Goal: Information Seeking & Learning: Learn about a topic

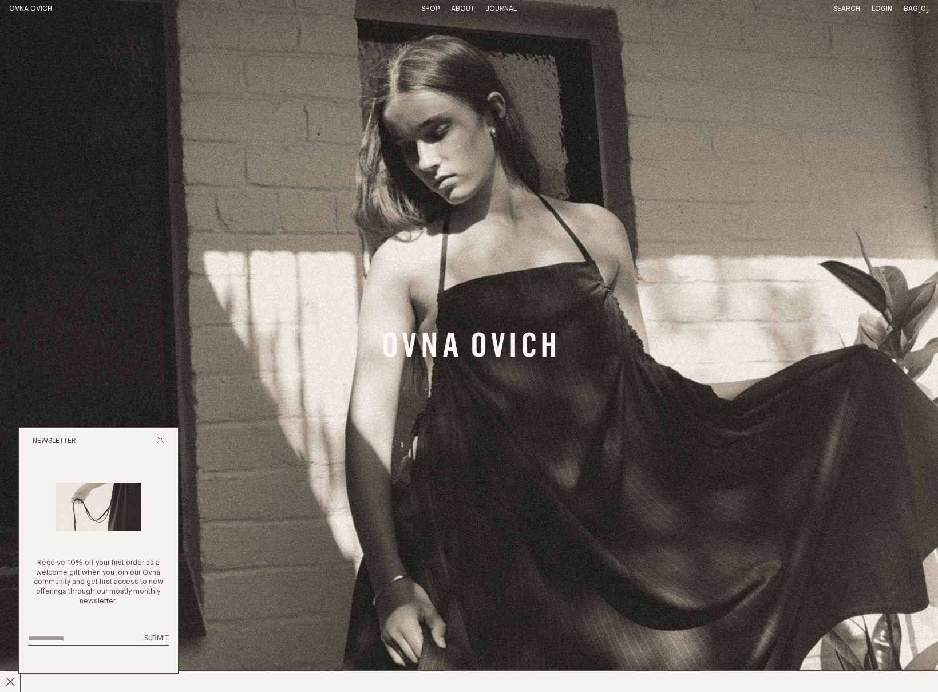
click at [456, 8] on p "About" at bounding box center [462, 10] width 23 height 10
click at [464, 10] on link "Materials" at bounding box center [461, 8] width 37 height 7
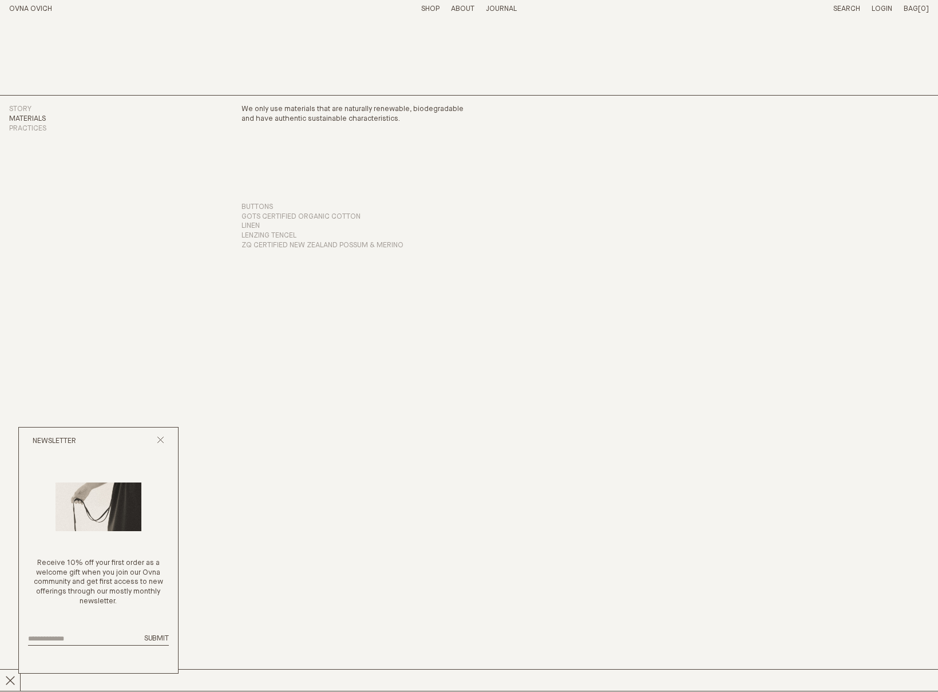
click at [466, 9] on p "About" at bounding box center [462, 10] width 23 height 10
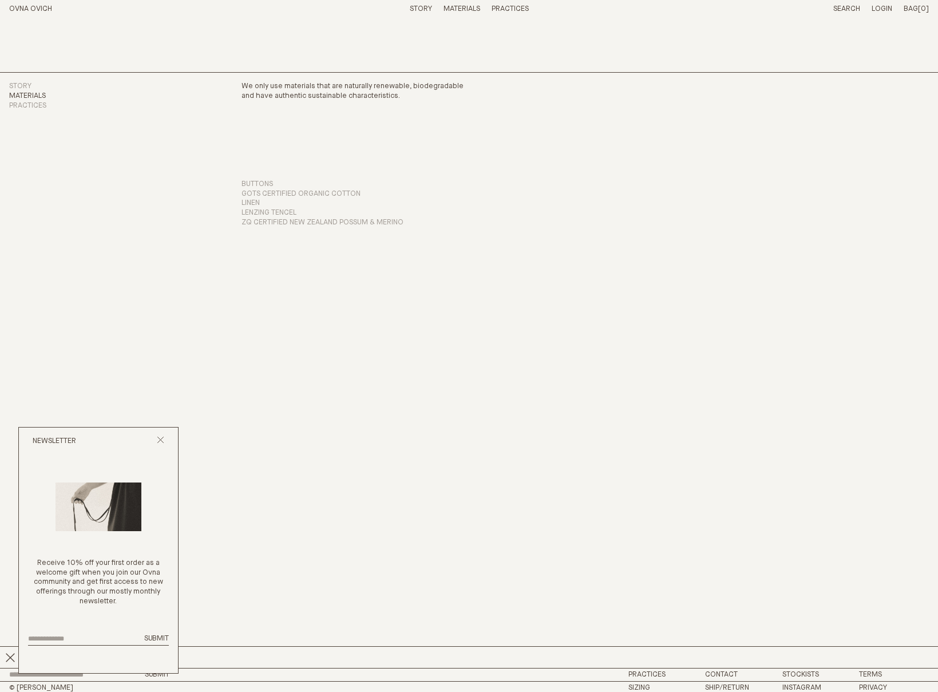
scroll to position [24, 0]
click at [162, 435] on div "Newsletter" at bounding box center [98, 440] width 159 height 27
click at [162, 438] on icon "Close popup" at bounding box center [160, 439] width 7 height 7
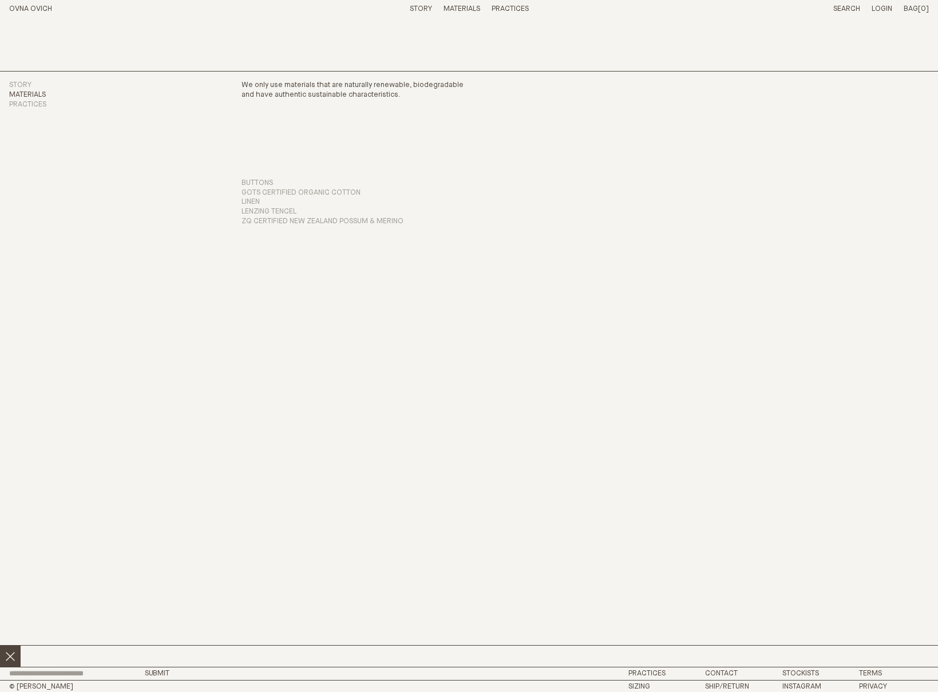
click at [13, 654] on icon at bounding box center [10, 656] width 10 height 10
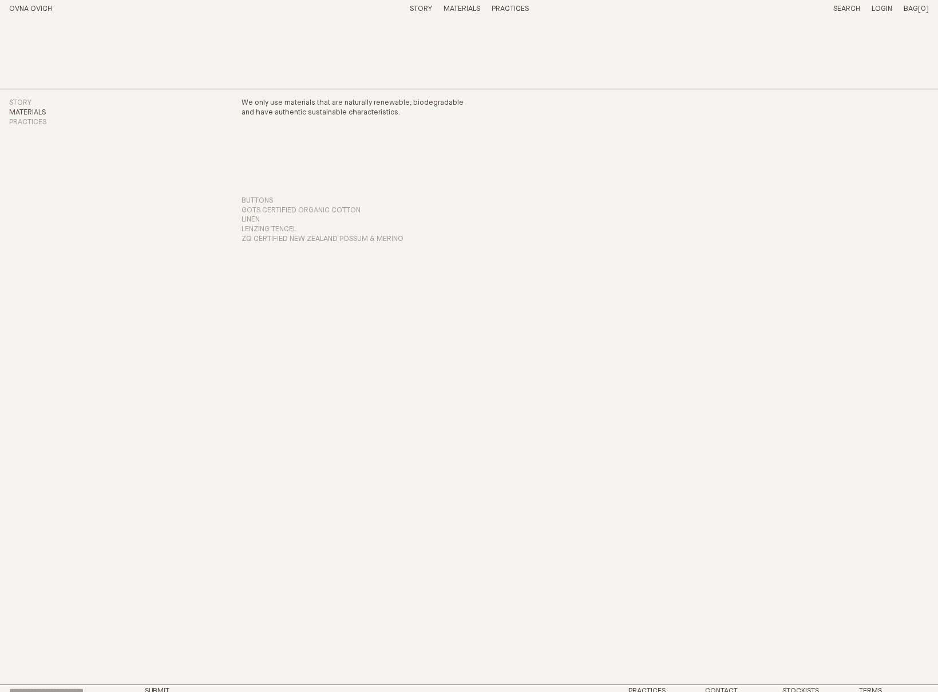
scroll to position [0, 0]
click at [445, 10] on link "Materials" at bounding box center [461, 8] width 37 height 7
click at [453, 12] on p "About" at bounding box center [462, 10] width 23 height 10
